Goal: Information Seeking & Learning: Learn about a topic

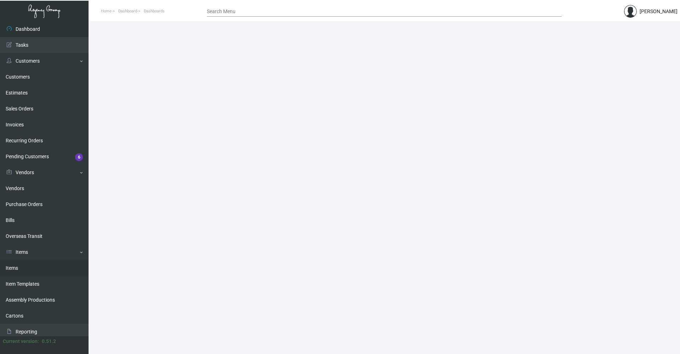
click at [31, 170] on link "Items" at bounding box center [44, 268] width 89 height 16
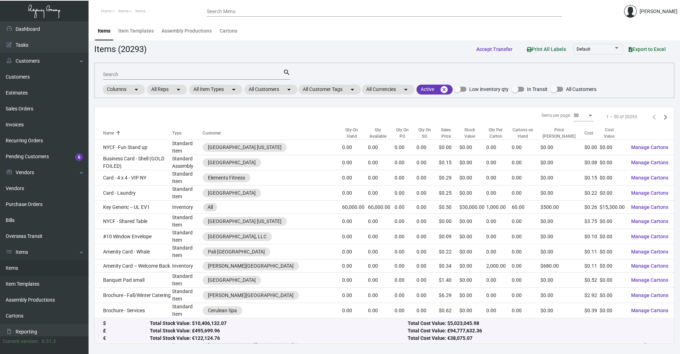
click at [141, 71] on div "Search" at bounding box center [193, 74] width 180 height 11
click at [274, 86] on mat-chip "All Customers arrow_drop_down" at bounding box center [271, 90] width 53 height 10
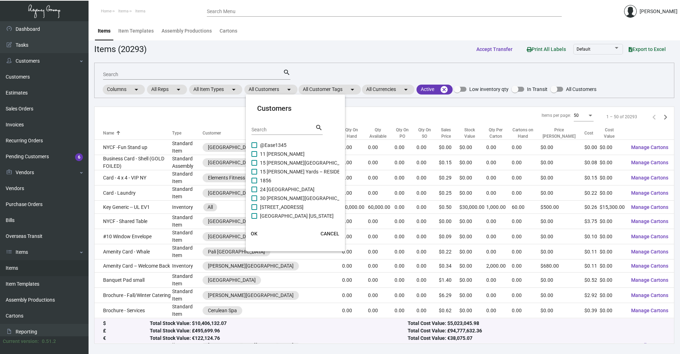
click at [283, 126] on div "Search" at bounding box center [284, 129] width 64 height 11
type input "[MEDICAL_DATA]"
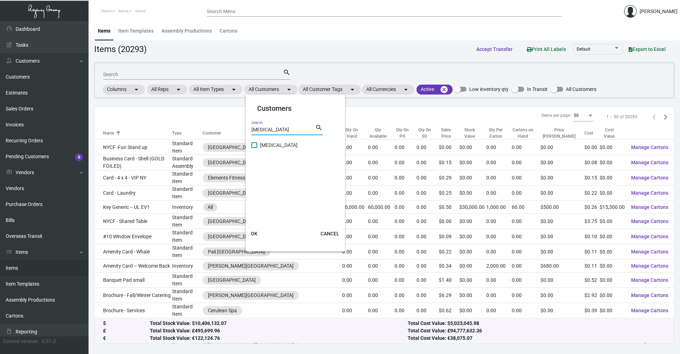
click at [256, 147] on span at bounding box center [255, 145] width 6 height 6
click at [254, 148] on input "[MEDICAL_DATA]" at bounding box center [254, 148] width 0 height 0
checkbox input "true"
click at [257, 170] on span "OK" at bounding box center [254, 234] width 7 height 6
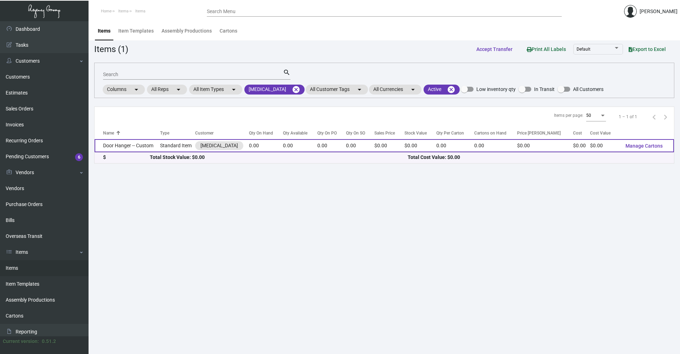
click at [175, 148] on td "Standard Item" at bounding box center [177, 145] width 35 height 13
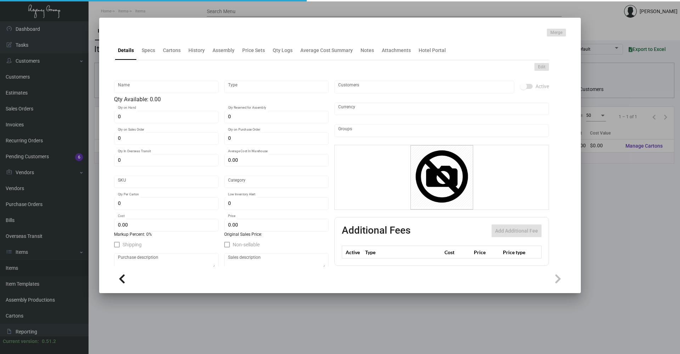
type input "Door Hanger -- Custom"
type input "Standard Item"
type input "$ 2.50"
type input "Overseas"
type input "$ 0.00"
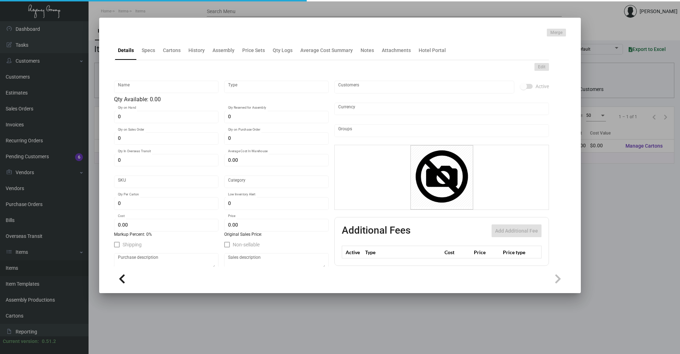
type input "$ 0.00"
checkbox input "true"
type input "United States Dollar $"
click at [198, 50] on div "History" at bounding box center [197, 50] width 16 height 7
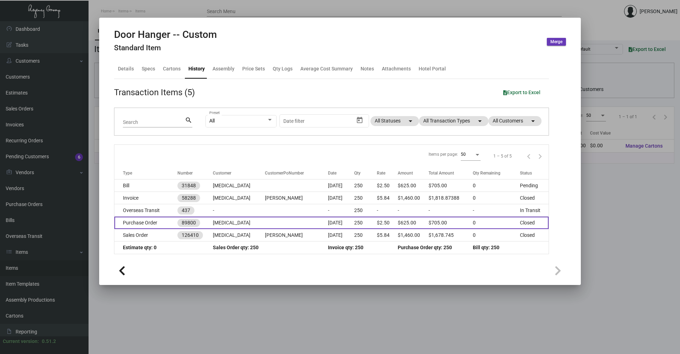
click at [247, 170] on td "[MEDICAL_DATA]" at bounding box center [239, 223] width 52 height 12
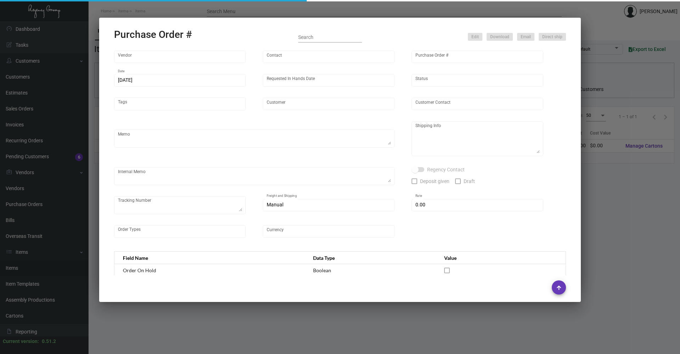
type input "Hangzhou [PERSON_NAME] Leisure Product Co. LTD"
type input "[PERSON_NAME]"
type input "89800"
type input "[DATE]"
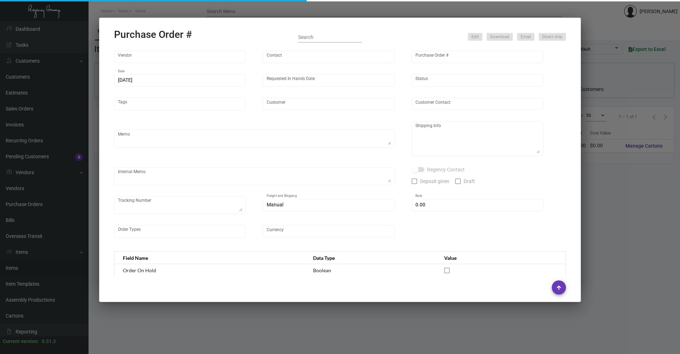
type input "[MEDICAL_DATA]"
type textarea "Regency Group NJ - [PERSON_NAME] [STREET_ADDRESS]"
checkbox input "true"
type input "$ 0.00"
type input "United States Dollar $"
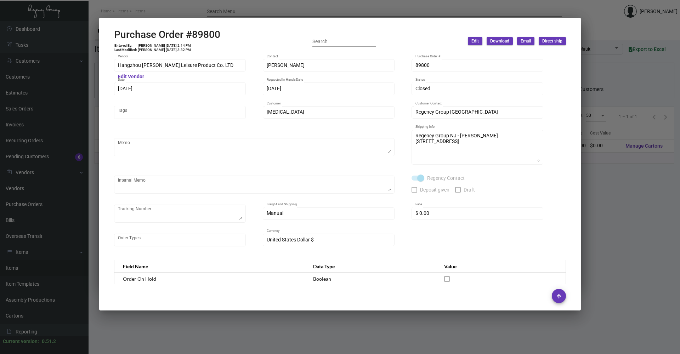
click at [339, 170] on div at bounding box center [340, 177] width 680 height 354
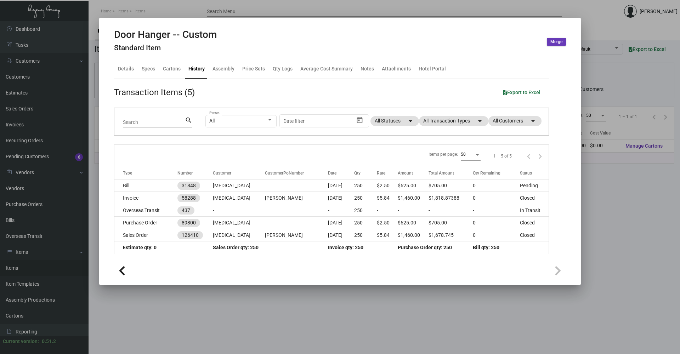
drag, startPoint x: 577, startPoint y: 25, endPoint x: 618, endPoint y: 7, distance: 45.4
click at [339, 22] on mat-dialog-container "Door Hanger -- Custom Standard Item Merge Details Specs Cartons History Assembl…" at bounding box center [340, 152] width 482 height 268
click at [169, 5] on div at bounding box center [340, 177] width 680 height 354
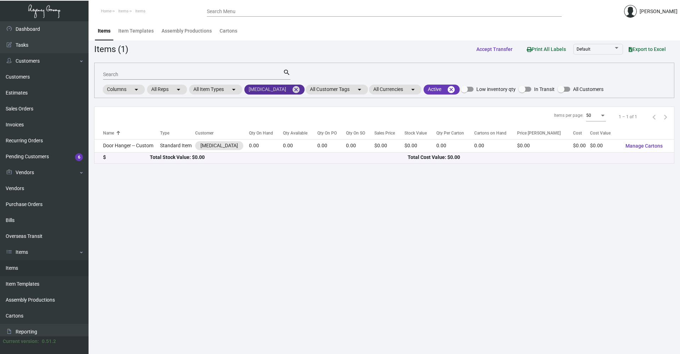
click at [292, 89] on mat-icon "cancel" at bounding box center [296, 89] width 9 height 9
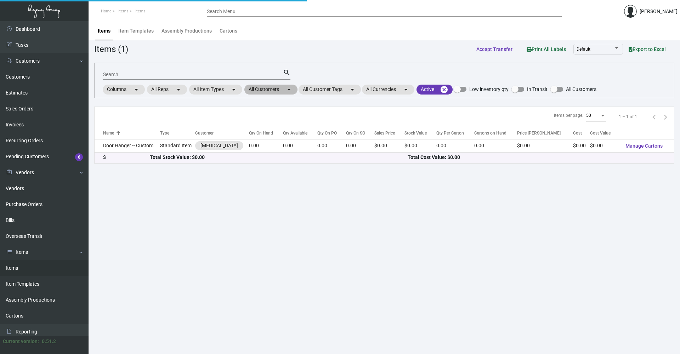
click at [269, 90] on mat-chip "All Customers arrow_drop_down" at bounding box center [271, 90] width 53 height 10
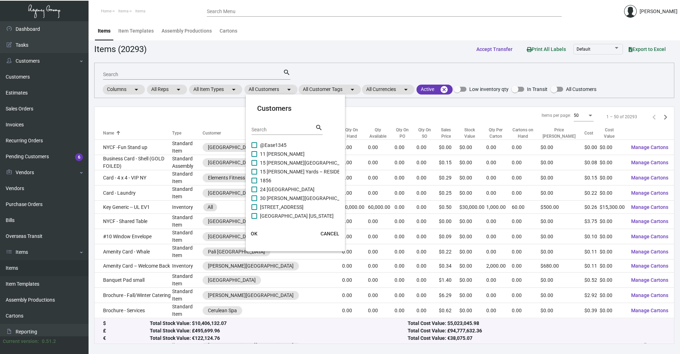
click at [267, 126] on div "Search" at bounding box center [284, 129] width 64 height 11
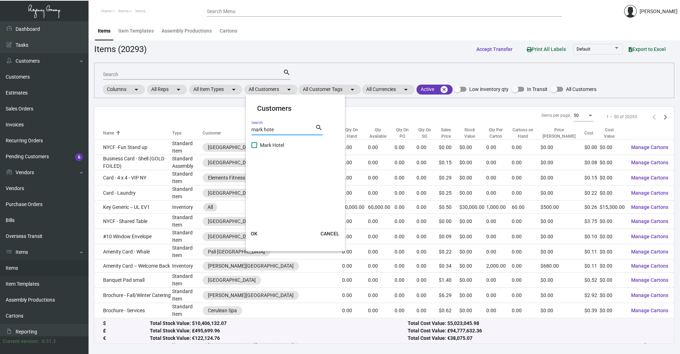
type input "mark hote"
click at [253, 145] on span at bounding box center [255, 145] width 6 height 6
click at [254, 148] on input "Mark Hotel" at bounding box center [254, 148] width 0 height 0
checkbox input "true"
click at [253, 170] on span "OK" at bounding box center [254, 234] width 7 height 6
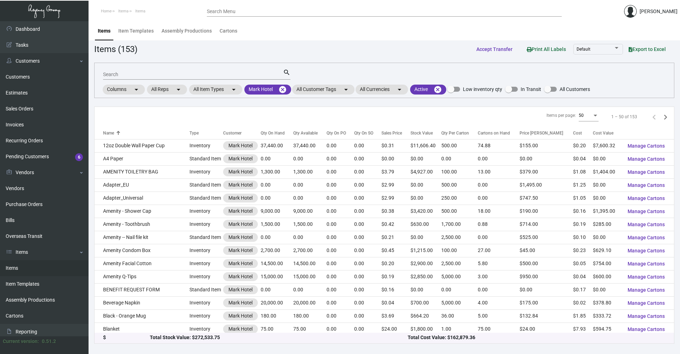
click at [144, 76] on input "Search" at bounding box center [193, 75] width 180 height 6
type input "note"
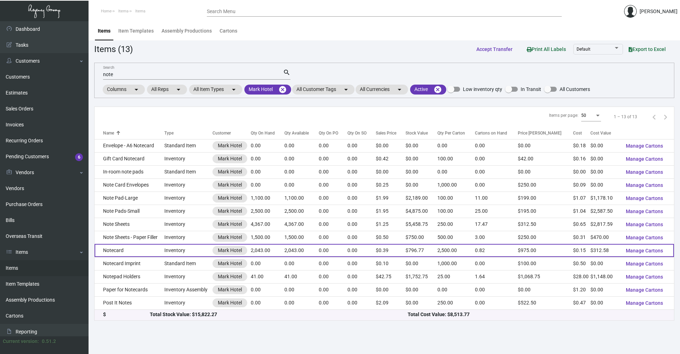
click at [144, 170] on td "Notecard" at bounding box center [130, 250] width 70 height 13
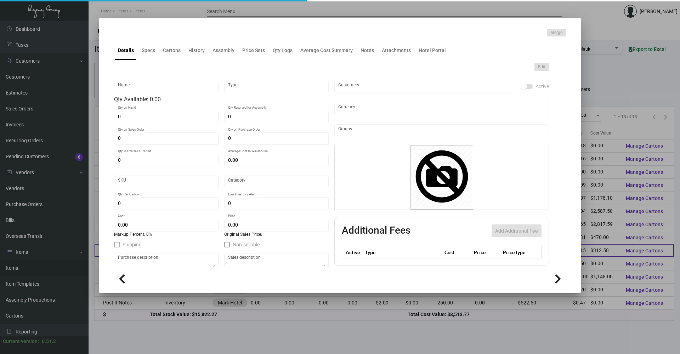
type input "Notecard"
type input "Inventory"
type input "2,043"
type input "$ 8.874"
type input "2092"
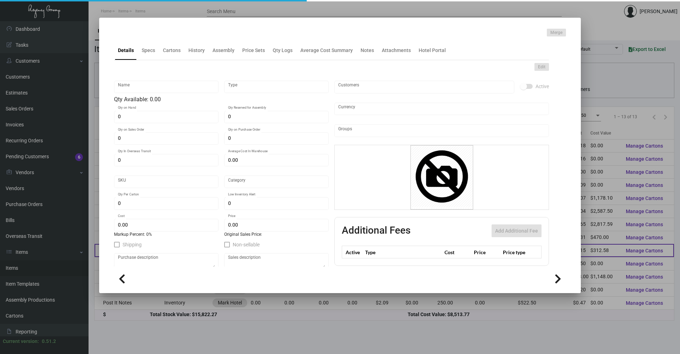
type input "Standard"
type input "2,500"
type input "500"
type input "$ 0.153"
type input "$ 0.39"
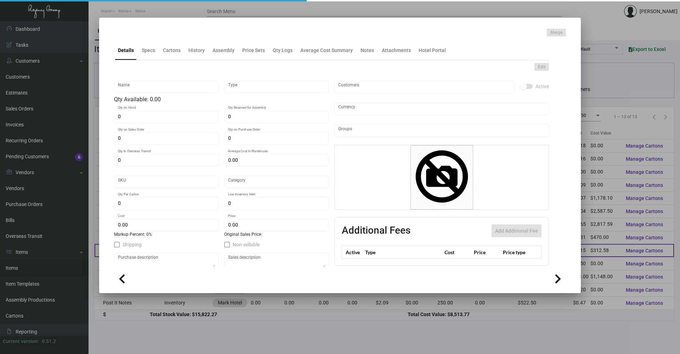
type textarea "Note Cards: #130 Impressa Soft White Cotton Cover Stock, black engraved logo, d…"
type textarea "Note Cards: #130 [PERSON_NAME] Fine Soft White Smooth Stock, black engraved log…"
checkbox input "true"
type input "United States Dollar $"
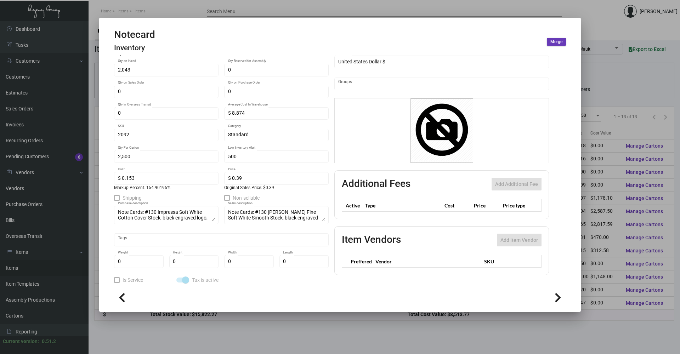
scroll to position [69, 0]
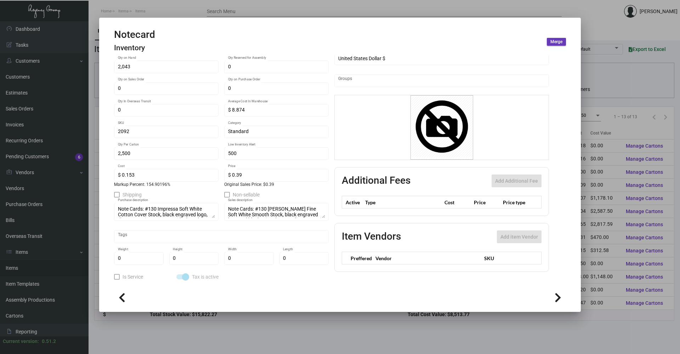
click at [339, 8] on div at bounding box center [340, 177] width 680 height 354
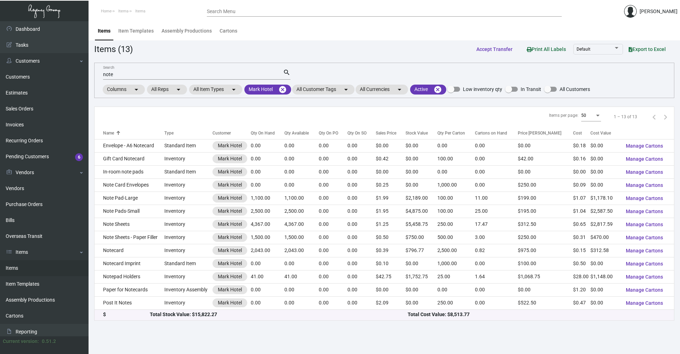
drag, startPoint x: 131, startPoint y: 79, endPoint x: 106, endPoint y: 73, distance: 25.5
click at [106, 73] on div "note Search" at bounding box center [193, 74] width 180 height 11
type input "n"
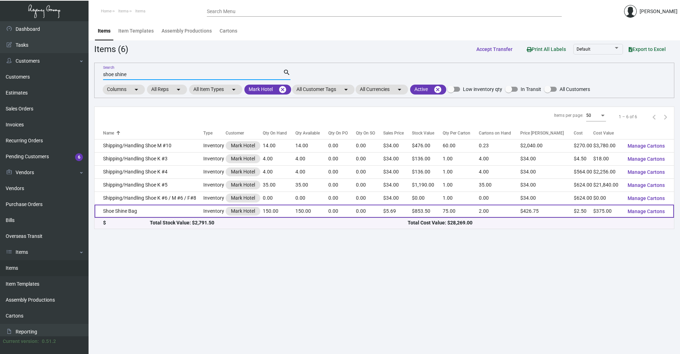
type input "shoe shine"
click at [167, 170] on td "Shoe Shine Bag" at bounding box center [149, 211] width 109 height 13
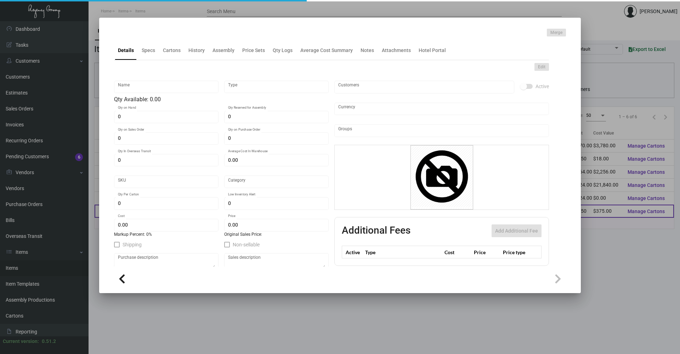
type input "Shoe Shine Bag"
type input "Inventory"
type input "150"
type input "500"
type input "$ 2.50"
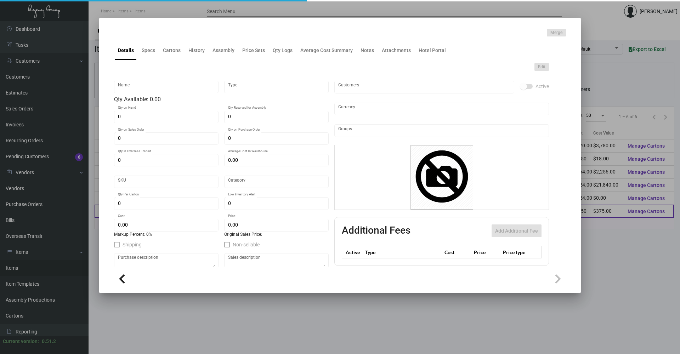
type input "Overseas"
type input "75"
type input "$ 2.50"
type input "$ 5.69"
checkbox input "true"
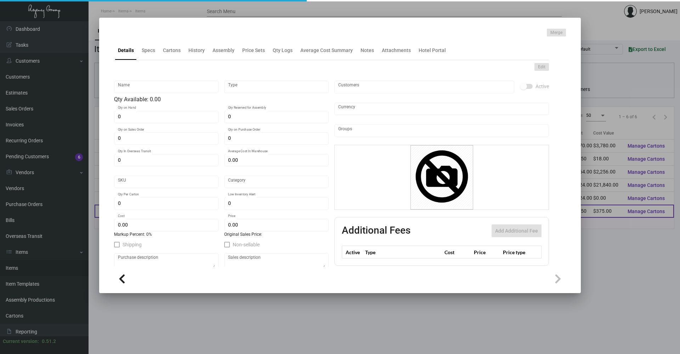
checkbox input "true"
type input "United States Dollar $"
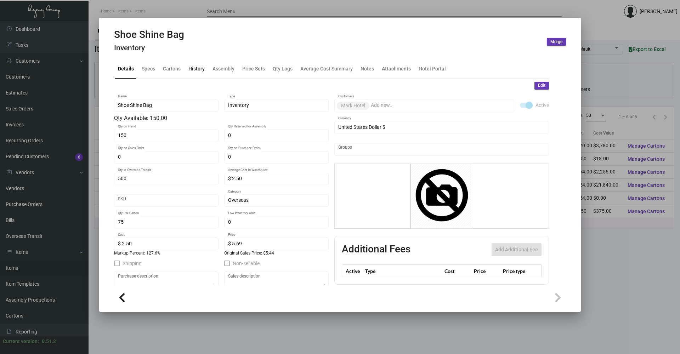
click at [191, 65] on div "History" at bounding box center [197, 68] width 16 height 7
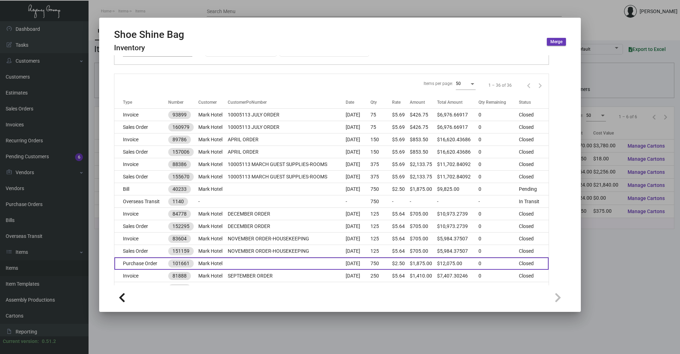
scroll to position [106, 0]
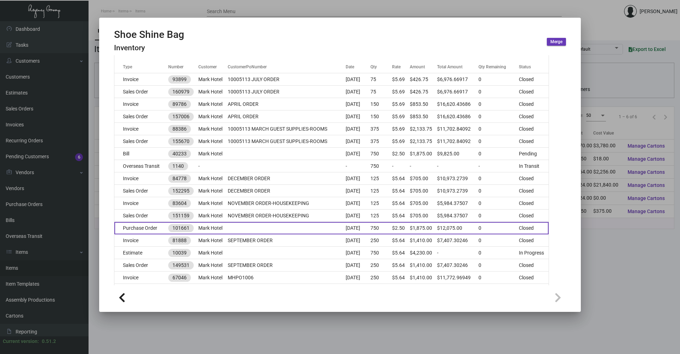
click at [308, 170] on td at bounding box center [287, 228] width 118 height 12
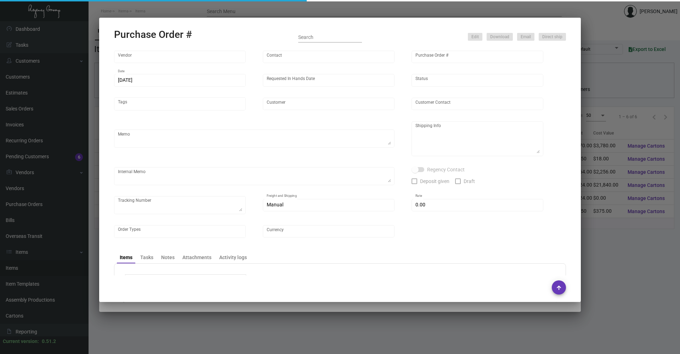
type input "Hangzhou [PERSON_NAME] Leisure Product Co. LTD"
type input "[PERSON_NAME]"
type input "101661"
type input "[DATE]"
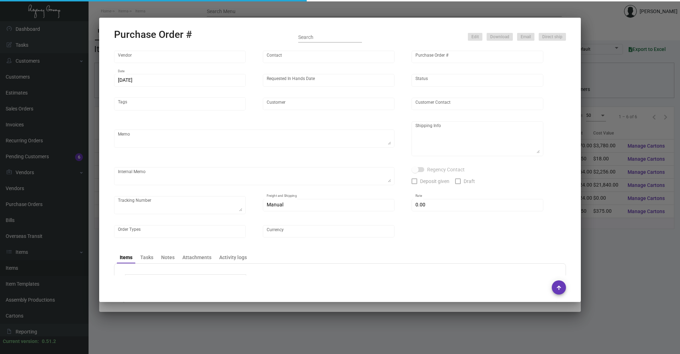
type input "Mark Hotel"
type textarea "Boat to [GEOGRAPHIC_DATA]"
type textarea "Regency Group NJ - [PERSON_NAME] [STREET_ADDRESS]"
checkbox input "true"
type input "$ 0.00"
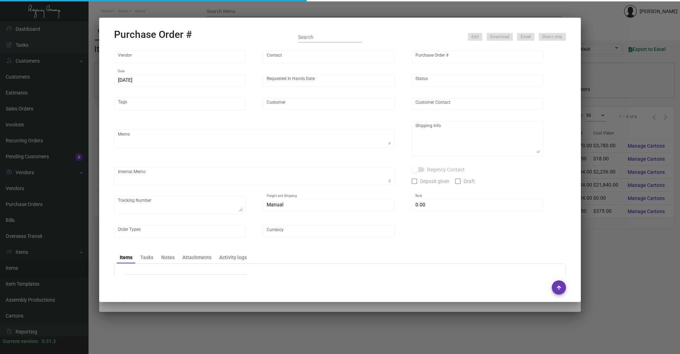
type input "United States Dollar $"
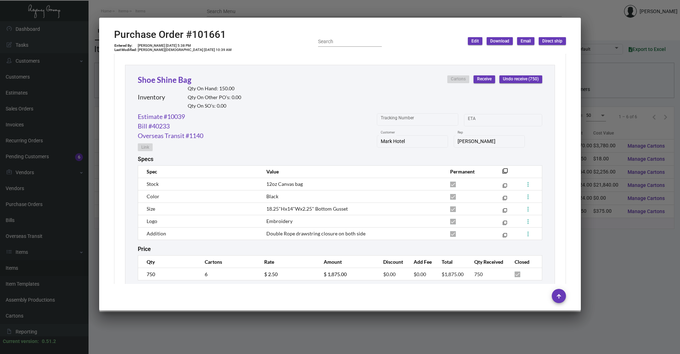
scroll to position [1276, 0]
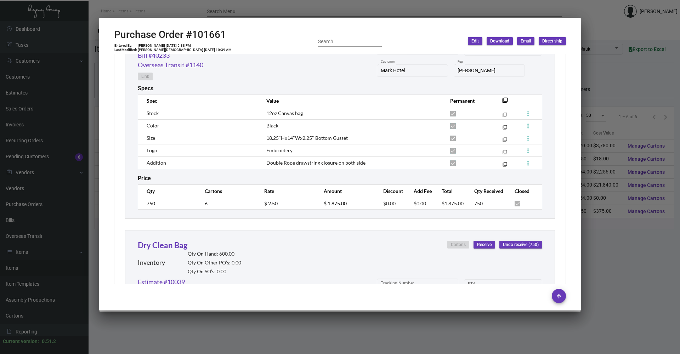
click at [338, 6] on div at bounding box center [340, 177] width 680 height 354
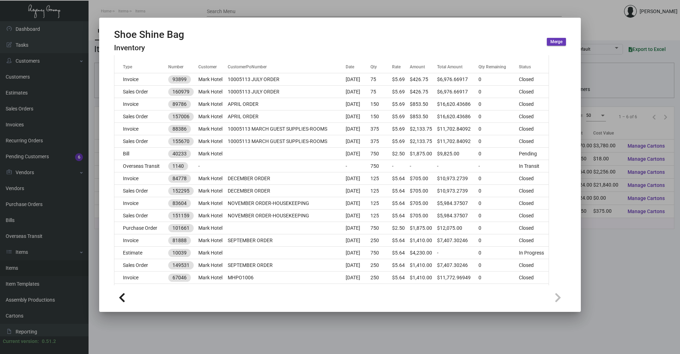
click at [339, 170] on div at bounding box center [340, 177] width 680 height 354
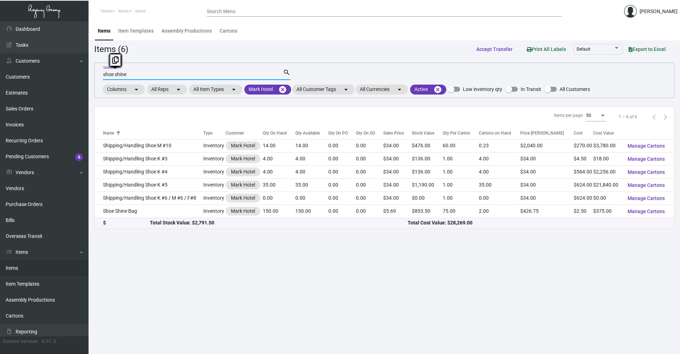
drag, startPoint x: 135, startPoint y: 73, endPoint x: 101, endPoint y: 77, distance: 33.5
click at [101, 77] on div "shoe shine Search search Columns arrow_drop_down All Reps arrow_drop_down All I…" at bounding box center [384, 80] width 581 height 35
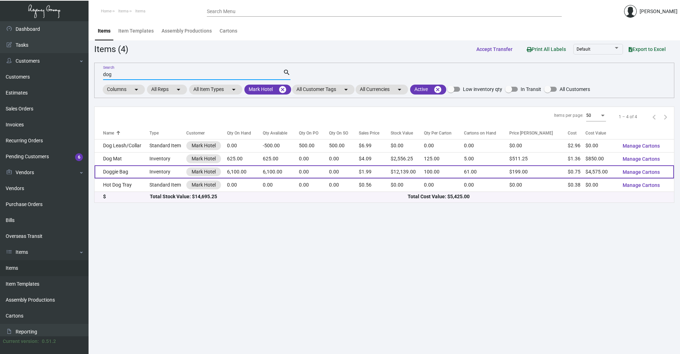
type input "dog"
click at [160, 170] on td "Inventory" at bounding box center [168, 172] width 37 height 13
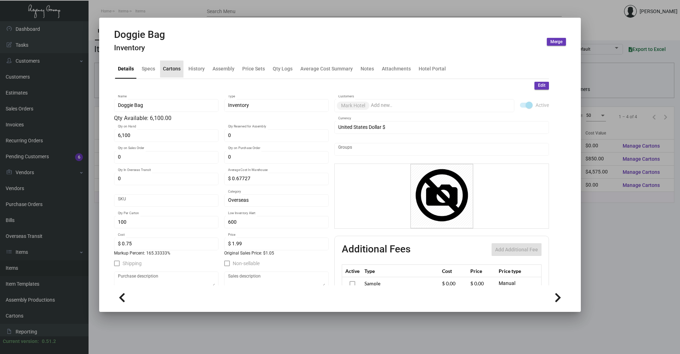
click at [168, 70] on div "Cartons" at bounding box center [172, 68] width 18 height 7
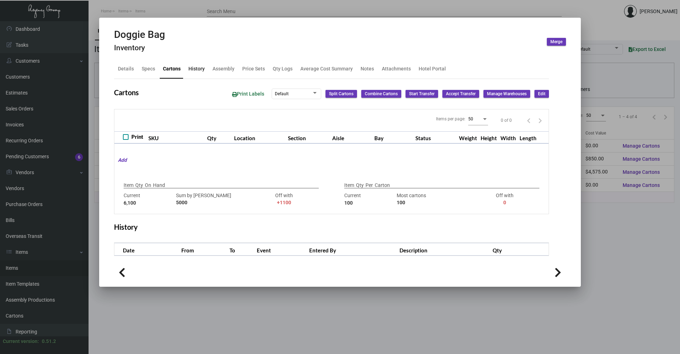
click at [195, 69] on div "History" at bounding box center [197, 68] width 16 height 7
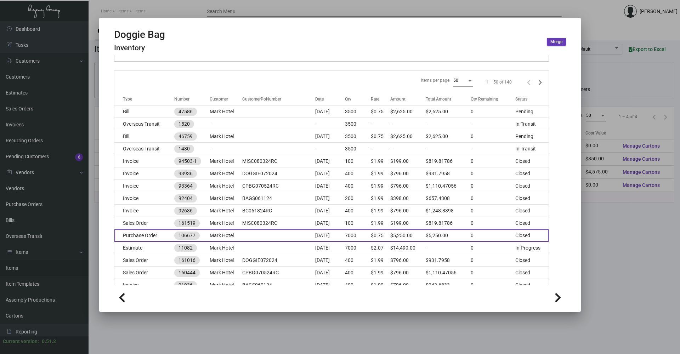
scroll to position [106, 0]
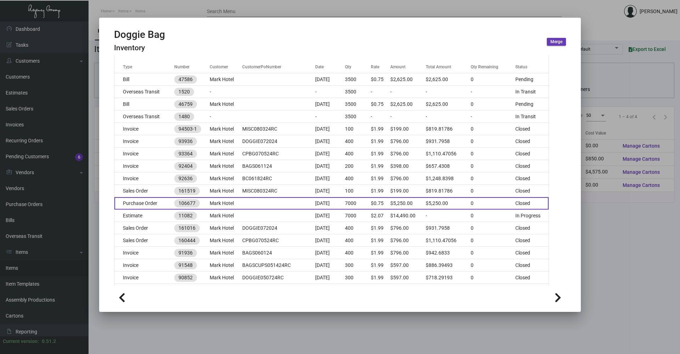
click at [242, 170] on td at bounding box center [278, 203] width 73 height 12
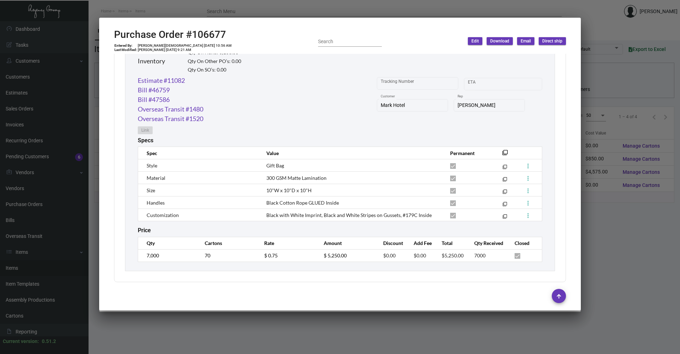
scroll to position [359, 0]
click at [157, 12] on div at bounding box center [340, 177] width 680 height 354
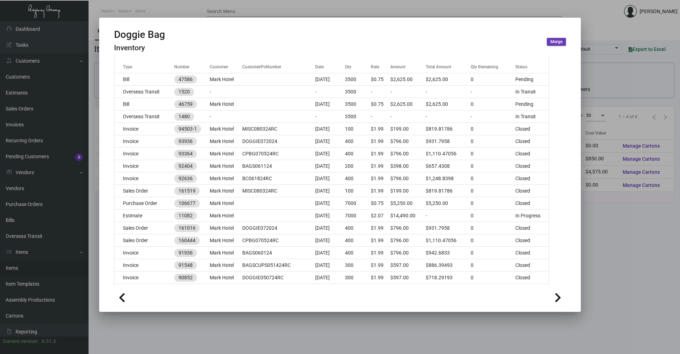
drag, startPoint x: 151, startPoint y: 10, endPoint x: 151, endPoint y: 42, distance: 31.9
click at [151, 11] on div at bounding box center [340, 177] width 680 height 354
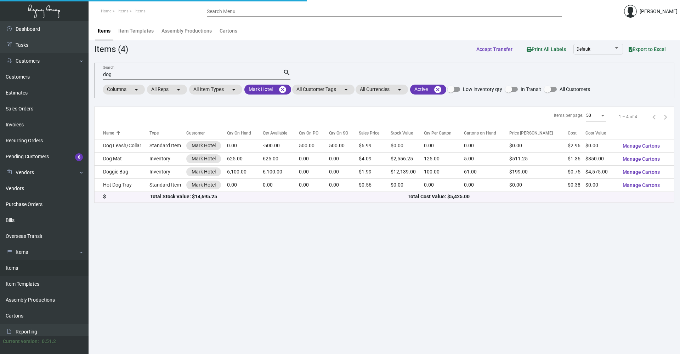
drag, startPoint x: 124, startPoint y: 72, endPoint x: 104, endPoint y: 77, distance: 21.0
click at [104, 77] on div "dog Search" at bounding box center [193, 74] width 180 height 11
drag, startPoint x: 113, startPoint y: 77, endPoint x: 96, endPoint y: 75, distance: 17.1
click at [96, 75] on div "dog Search search Columns arrow_drop_down All Reps arrow_drop_down All Item Typ…" at bounding box center [384, 80] width 581 height 35
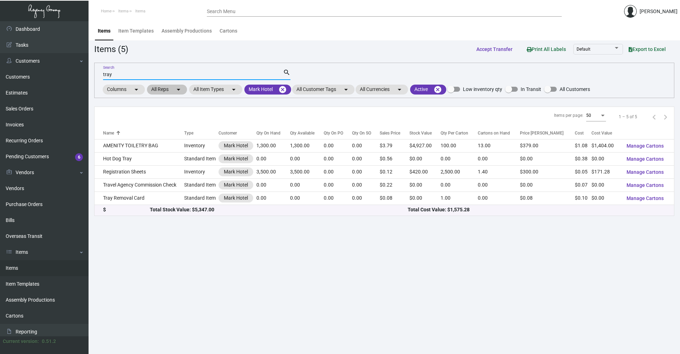
type input "tray"
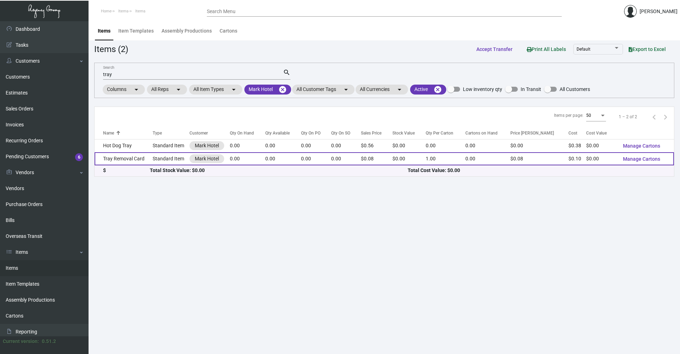
click at [152, 160] on td "Tray Removal Card" at bounding box center [124, 158] width 58 height 13
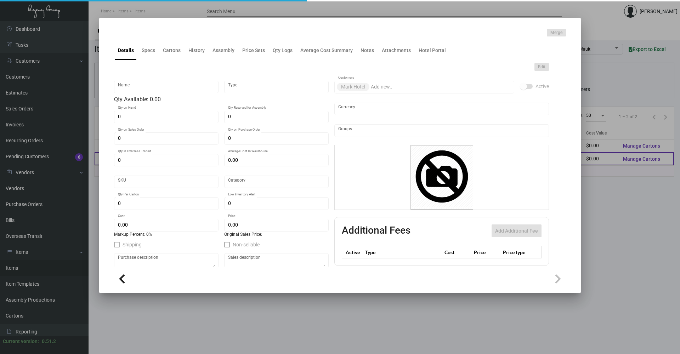
type input "Tray Removal Card"
type input "Standard Item"
type input "$ 0.00"
type input "MRK-Tray Removal Card-43"
type input "Standard"
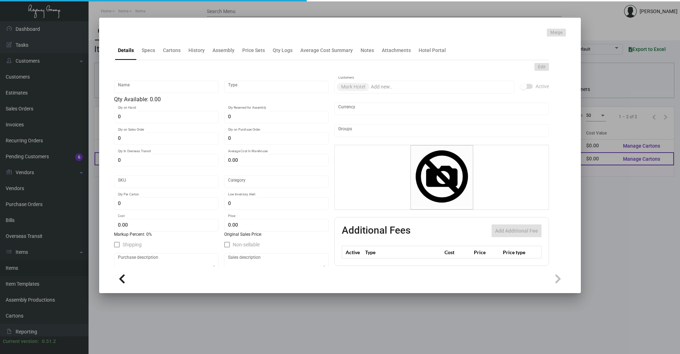
type input "1"
type input "$ 0.0989"
type input "$ 0.0799"
checkbox input "true"
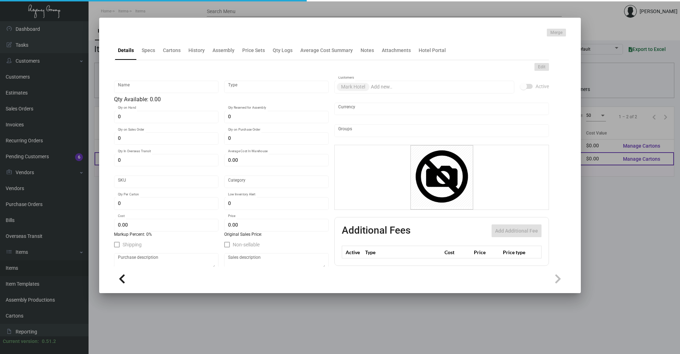
type input "United States Dollar $"
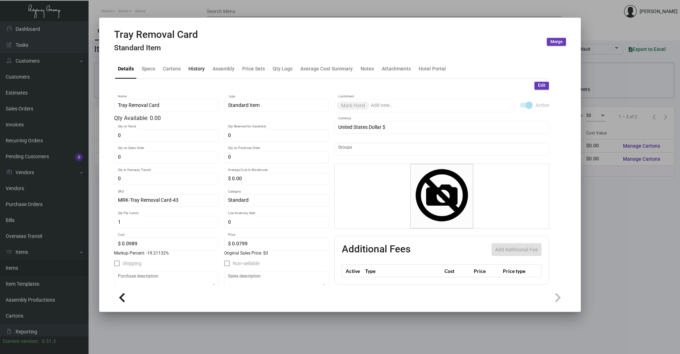
click at [197, 68] on div "History" at bounding box center [197, 68] width 16 height 7
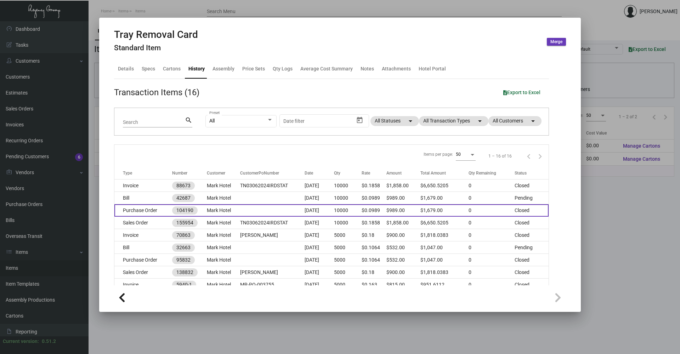
click at [146, 170] on td "Purchase Order" at bounding box center [143, 210] width 58 height 12
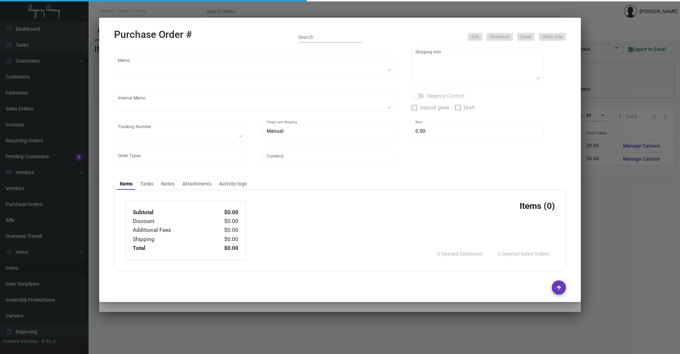
type input "BCT [US_STATE]"
type input "[PERSON_NAME]"
type input "104190"
type input "[DATE]"
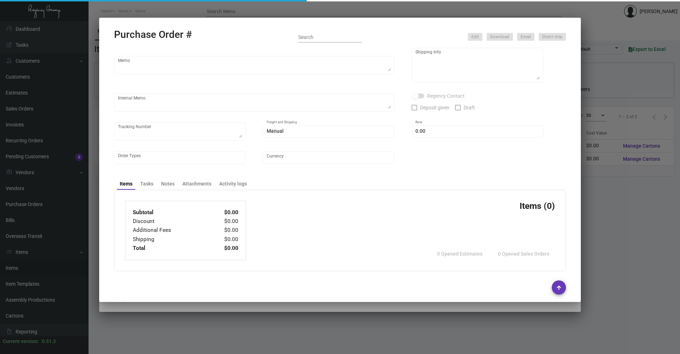
type input "Mark Hotel"
type input "[PERSON_NAME]"
type textarea "PLEASE SEND PDF PROOFS TO OUR ART TEAM ; [EMAIL_ADDRESS][DOMAIN_NAME] WITH ME I…"
type textarea "Mark Hotel - [PERSON_NAME] [STREET_ADDRESS][US_STATE]"
type textarea "3.14 - Proofs sent over; APPROVED. 4.3 - Paper arrived [DATE] and will be print…"
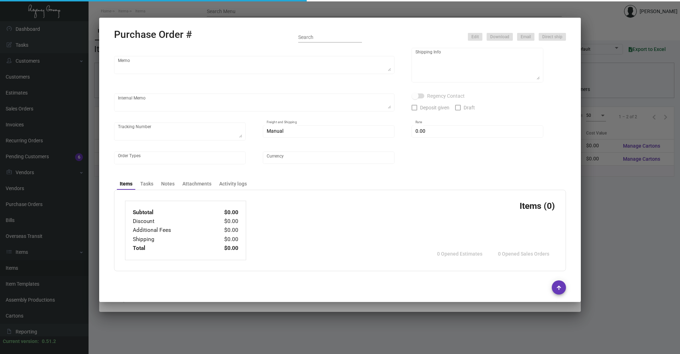
type input "$ 0.00"
type input "United States Dollar $"
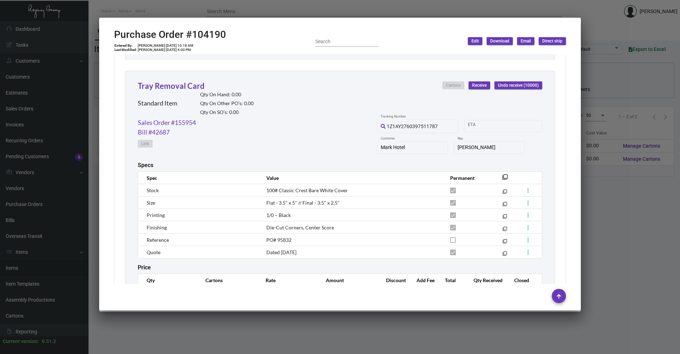
scroll to position [616, 0]
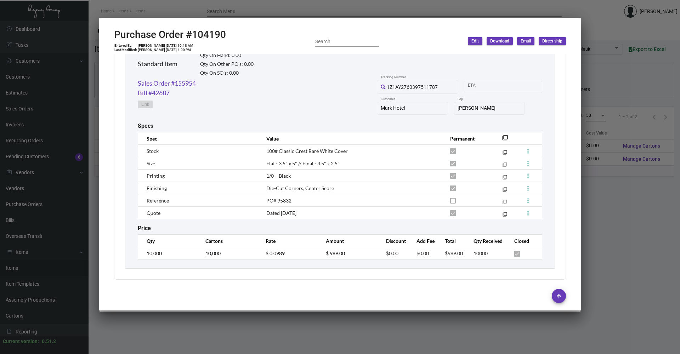
click at [339, 170] on div at bounding box center [340, 177] width 680 height 354
